Goal: Task Accomplishment & Management: Use online tool/utility

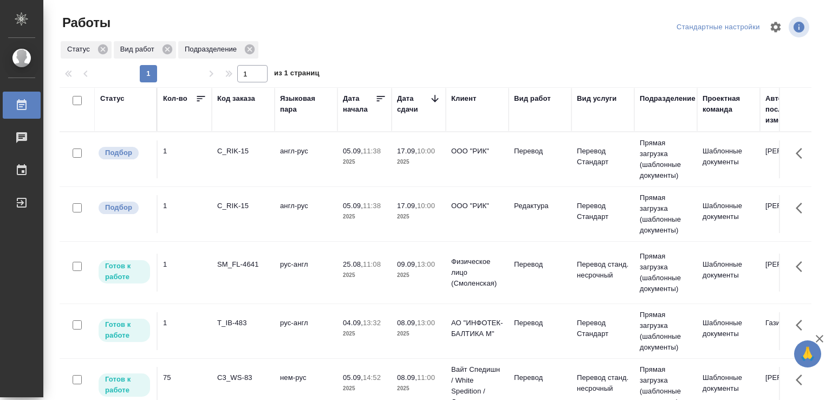
click at [310, 216] on td "англ-рус" at bounding box center [306, 214] width 63 height 38
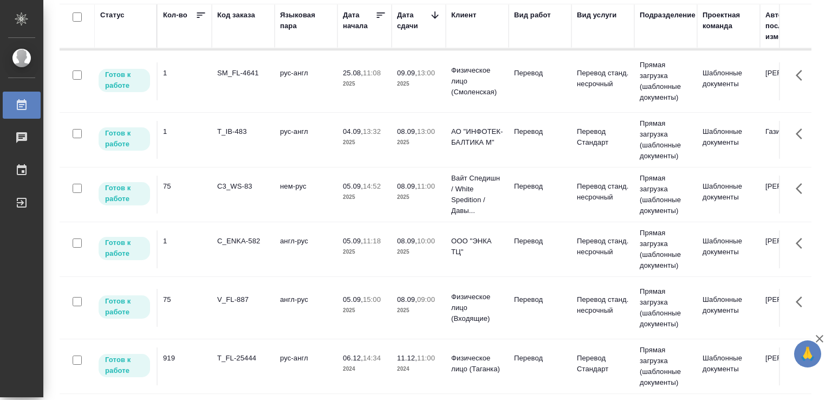
scroll to position [115, 0]
click at [268, 294] on div "V_FL-887" at bounding box center [243, 299] width 52 height 11
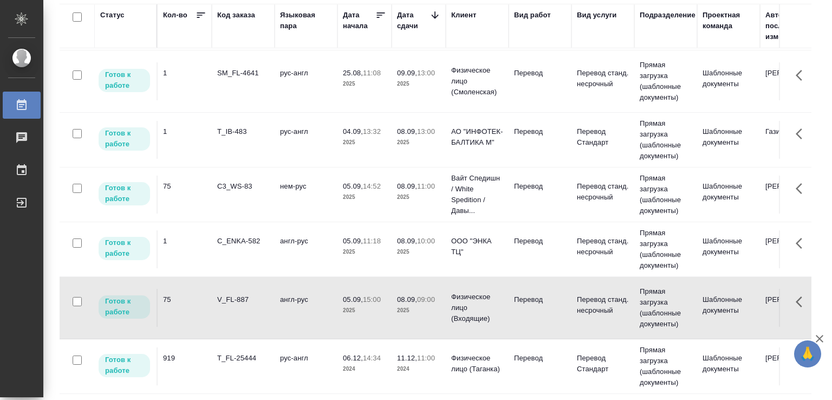
click at [269, 249] on td "C_ENKA-582" at bounding box center [243, 249] width 63 height 38
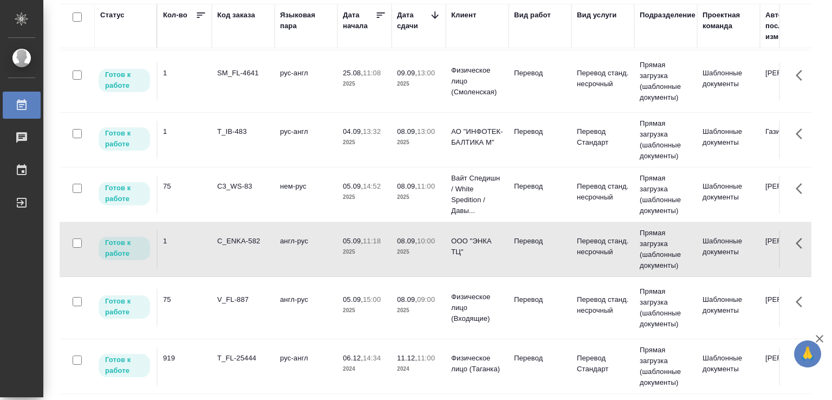
click at [279, 183] on td "нем-рус" at bounding box center [306, 194] width 63 height 38
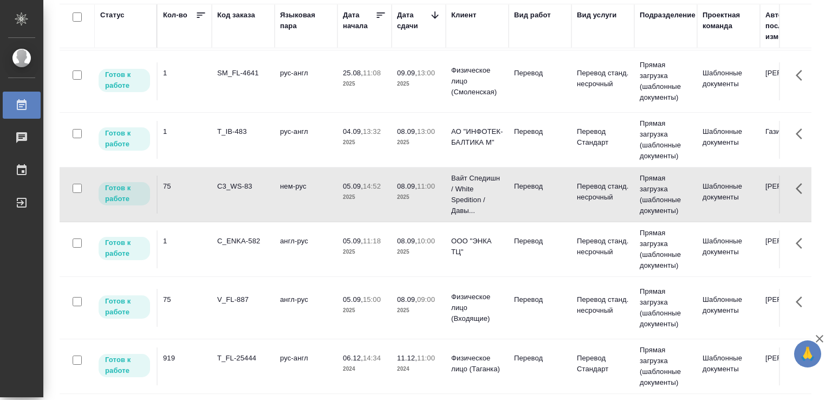
click at [279, 183] on td "нем-рус" at bounding box center [306, 194] width 63 height 38
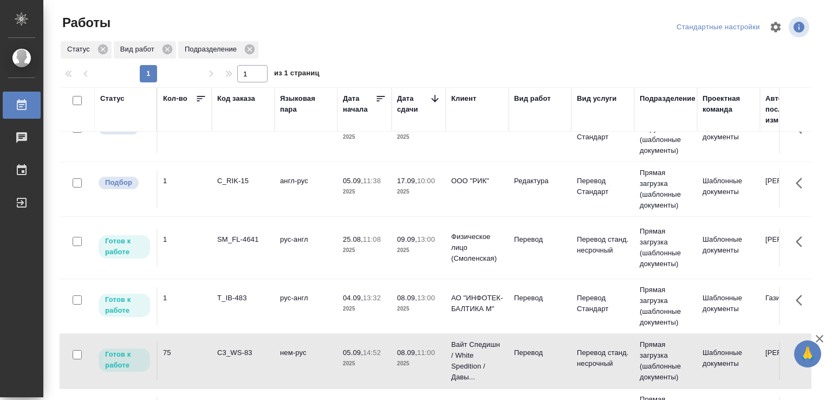
scroll to position [6, 0]
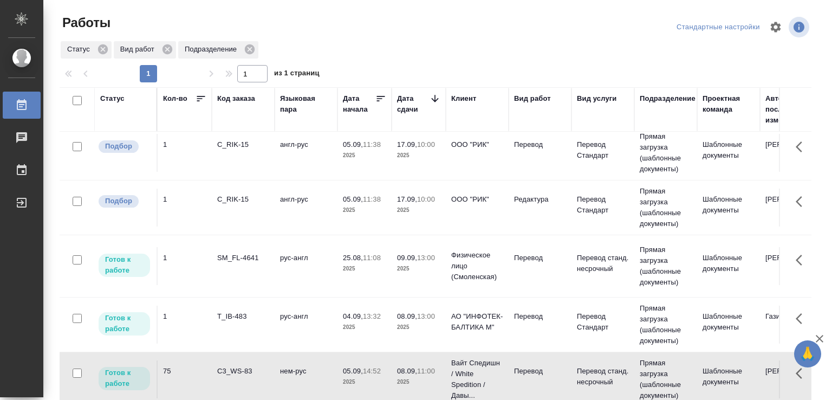
click at [277, 323] on td "рус-англ" at bounding box center [306, 324] width 63 height 38
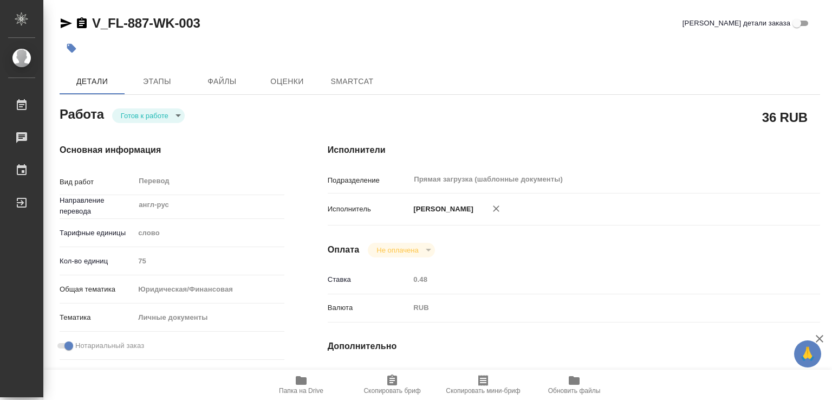
type textarea "x"
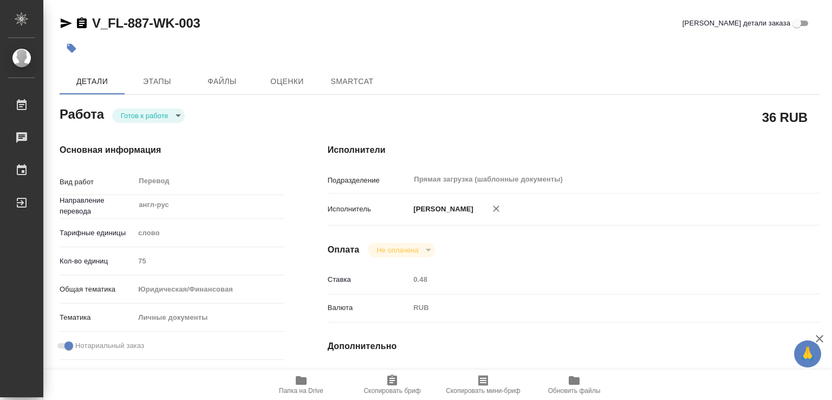
type textarea "x"
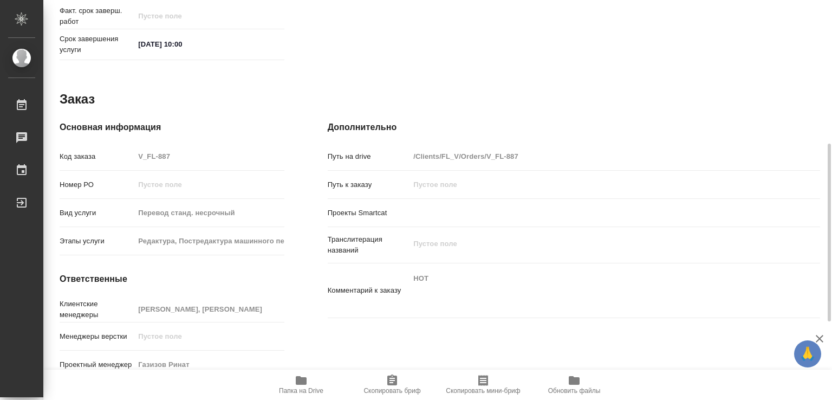
type textarea "x"
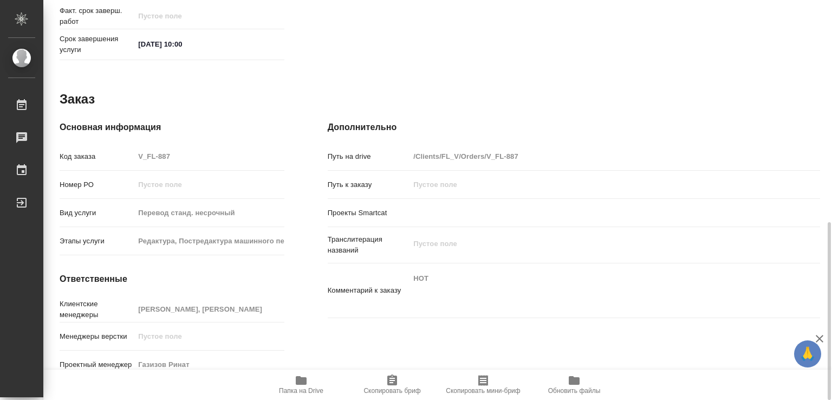
scroll to position [498, 0]
click at [306, 381] on icon "button" at bounding box center [301, 380] width 11 height 9
type textarea "x"
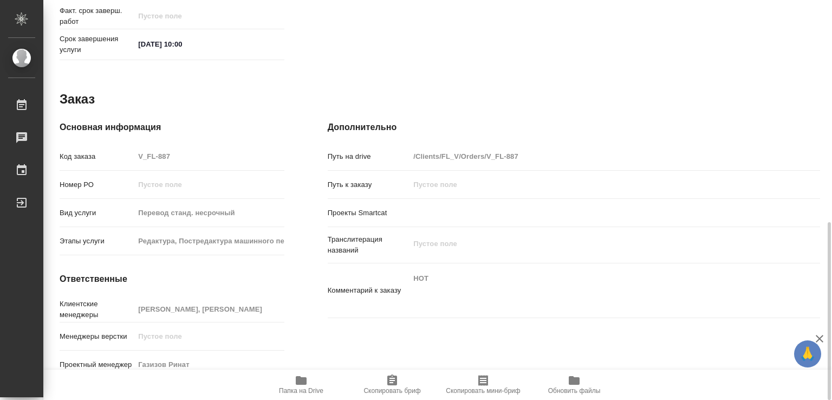
type textarea "x"
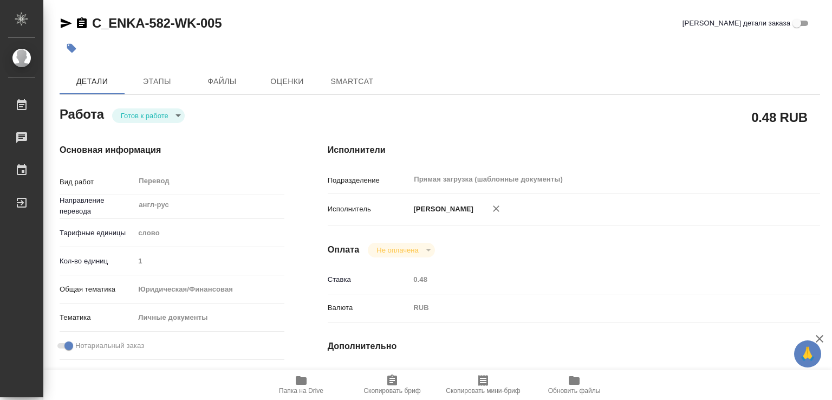
type textarea "x"
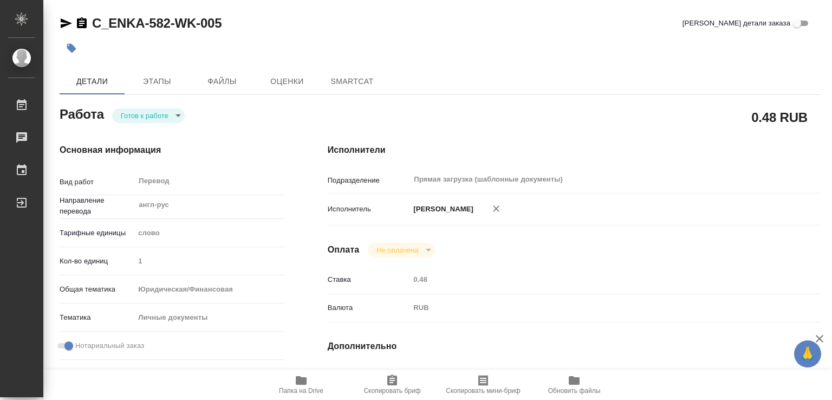
type textarea "x"
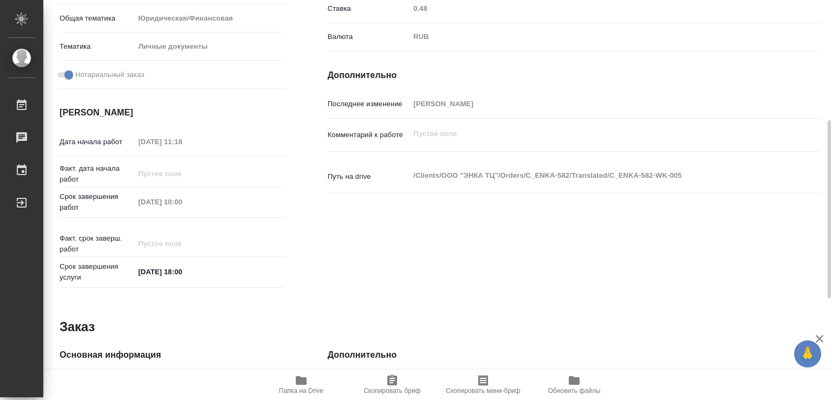
type textarea "x"
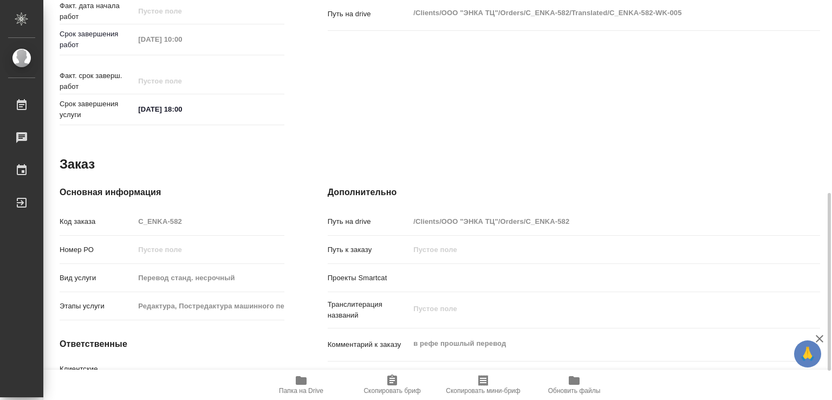
scroll to position [498, 0]
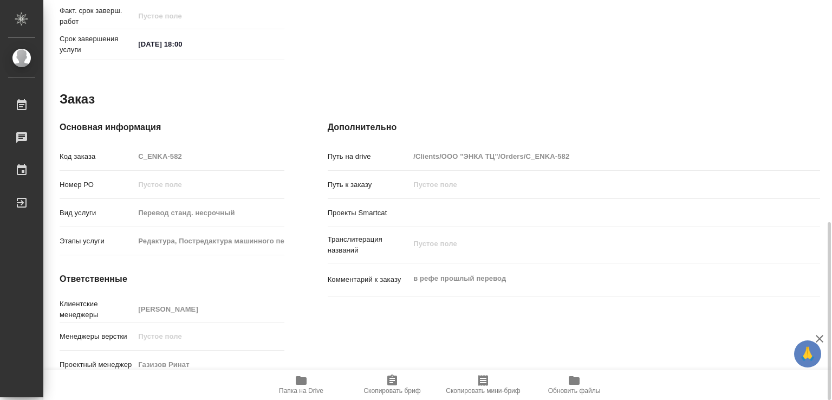
type textarea "x"
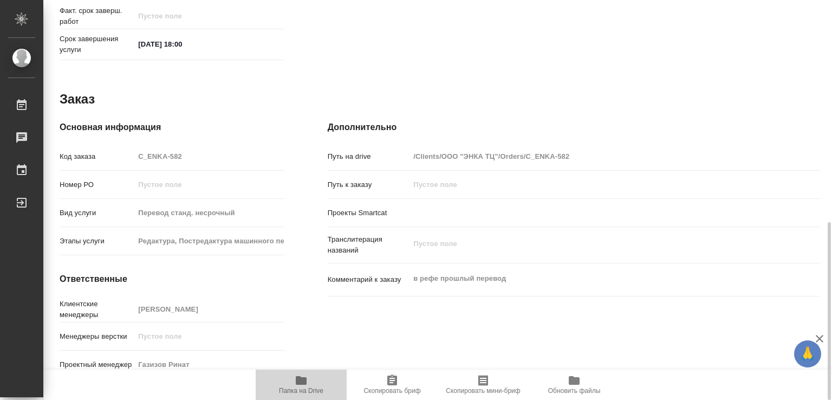
click at [300, 380] on icon "button" at bounding box center [301, 380] width 11 height 9
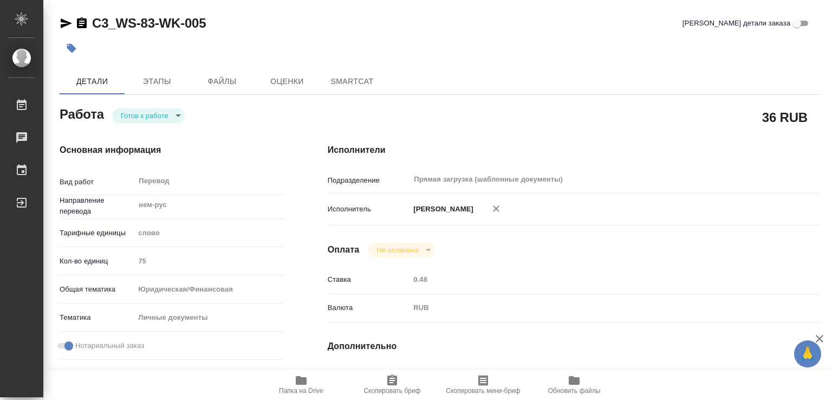
type textarea "x"
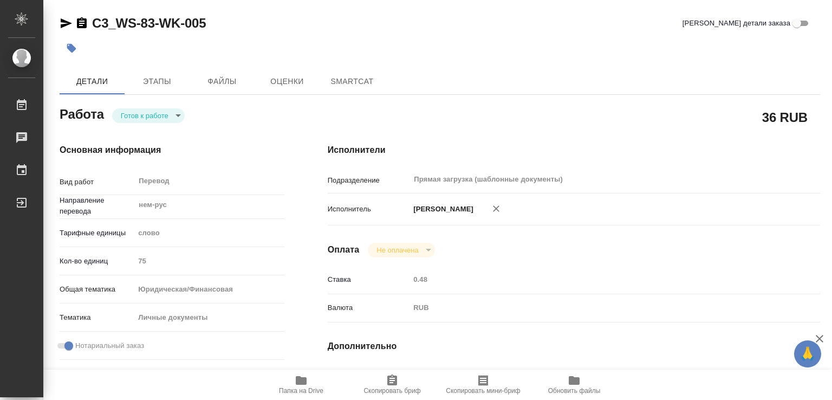
type textarea "x"
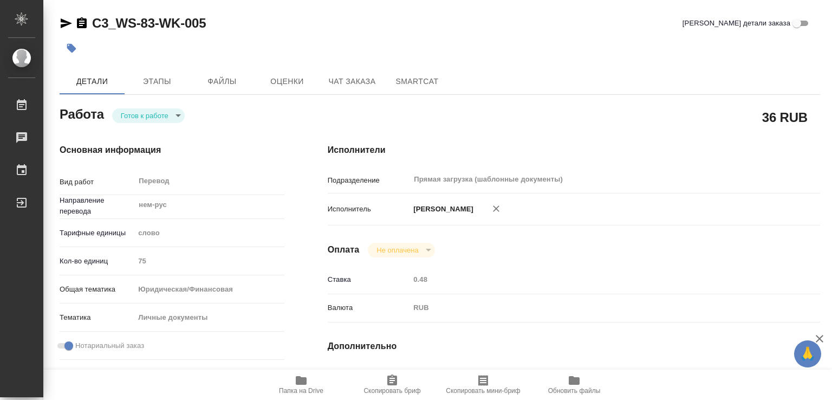
type textarea "x"
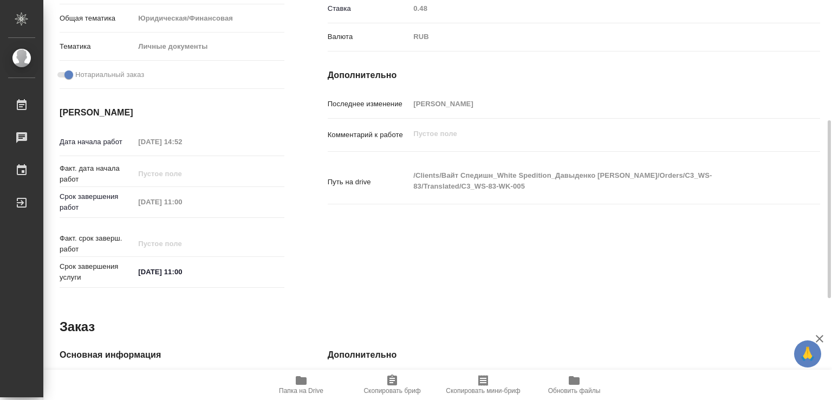
type textarea "x"
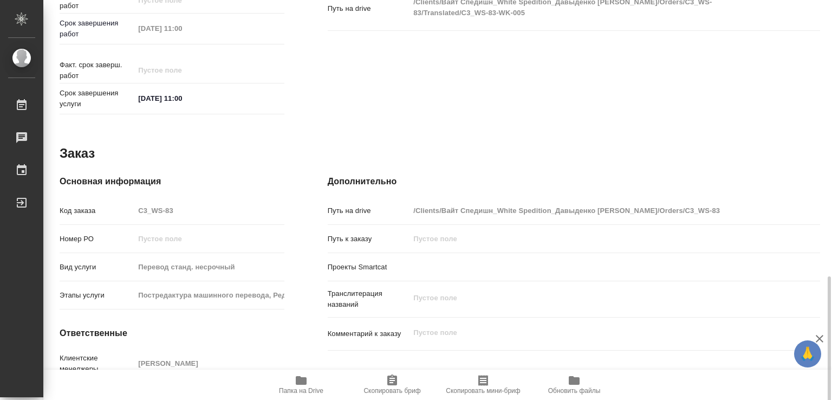
scroll to position [498, 0]
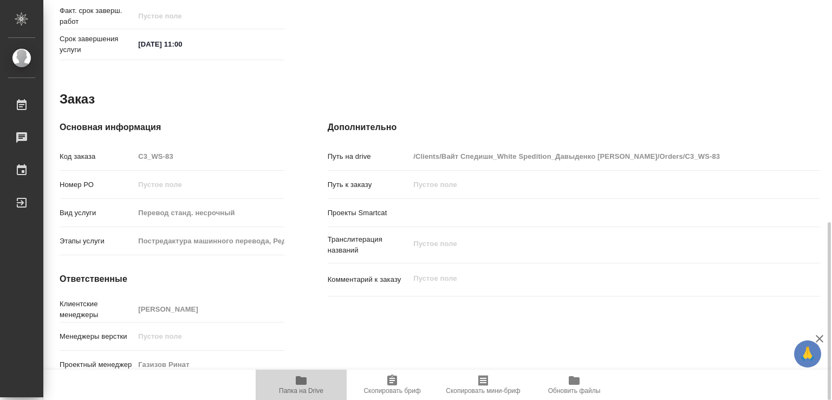
click at [308, 381] on span "Папка на Drive" at bounding box center [301, 384] width 78 height 21
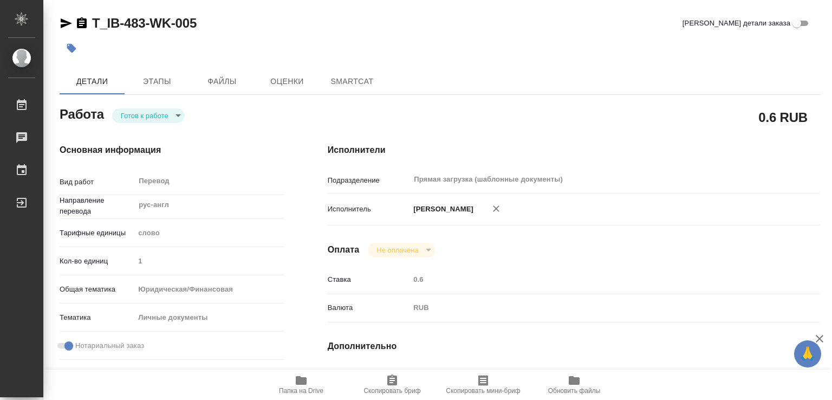
type textarea "x"
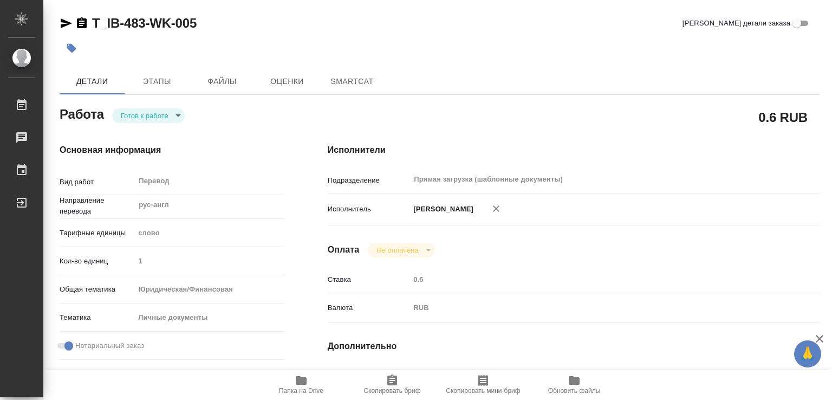
type textarea "x"
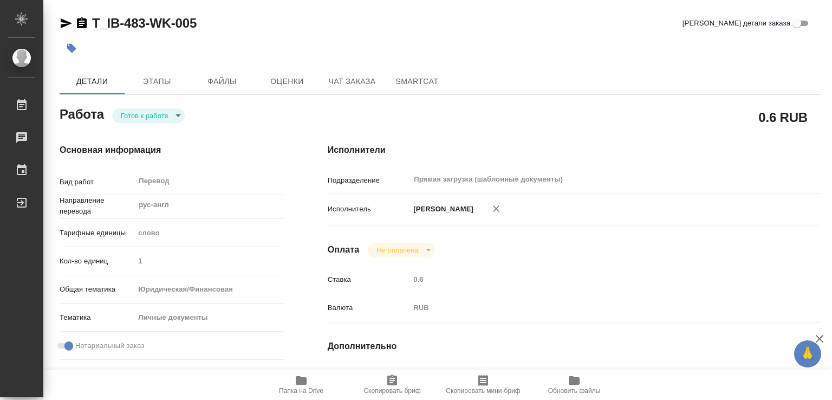
type textarea "x"
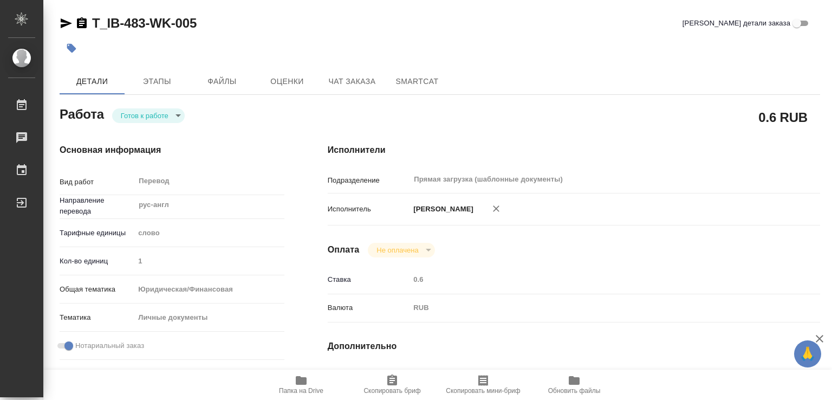
type textarea "x"
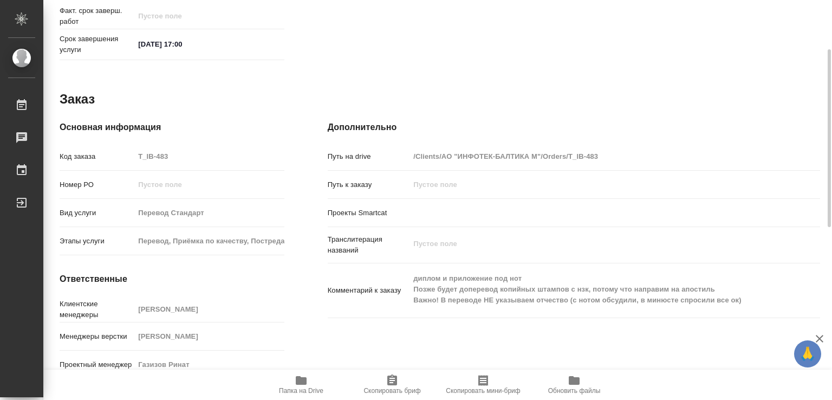
scroll to position [498, 0]
click at [297, 391] on span "Папка на Drive" at bounding box center [301, 391] width 44 height 8
